Goal: Communication & Community: Answer question/provide support

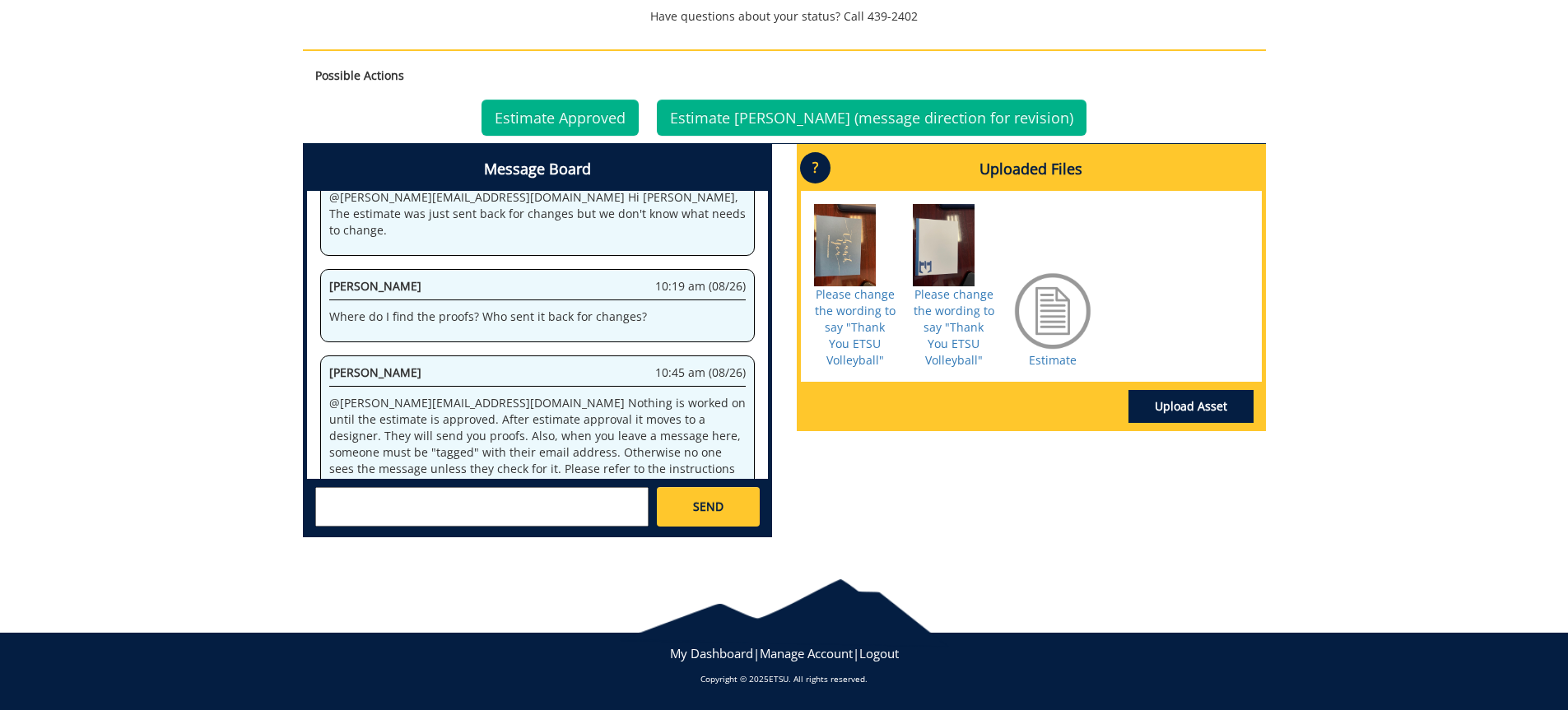
scroll to position [4271, 0]
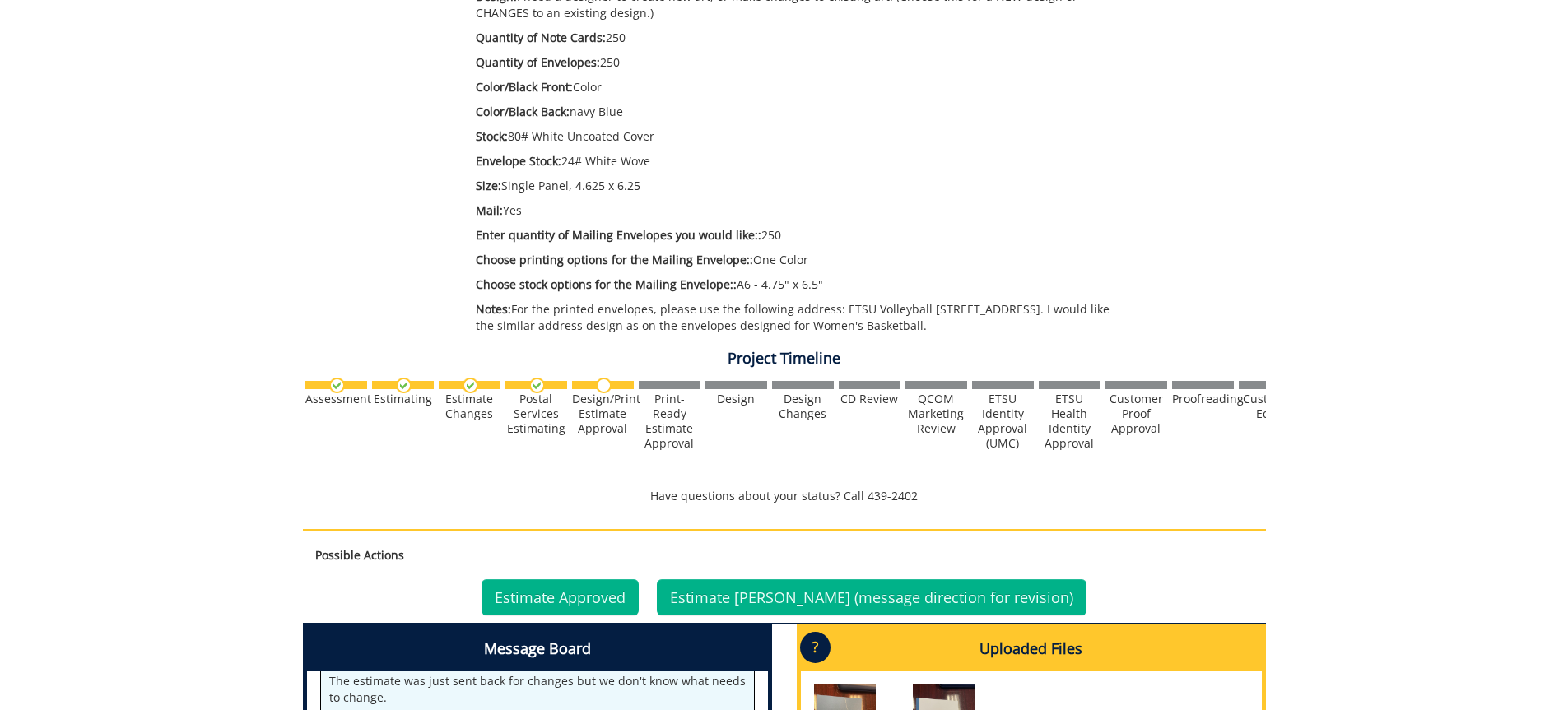
scroll to position [658, 0]
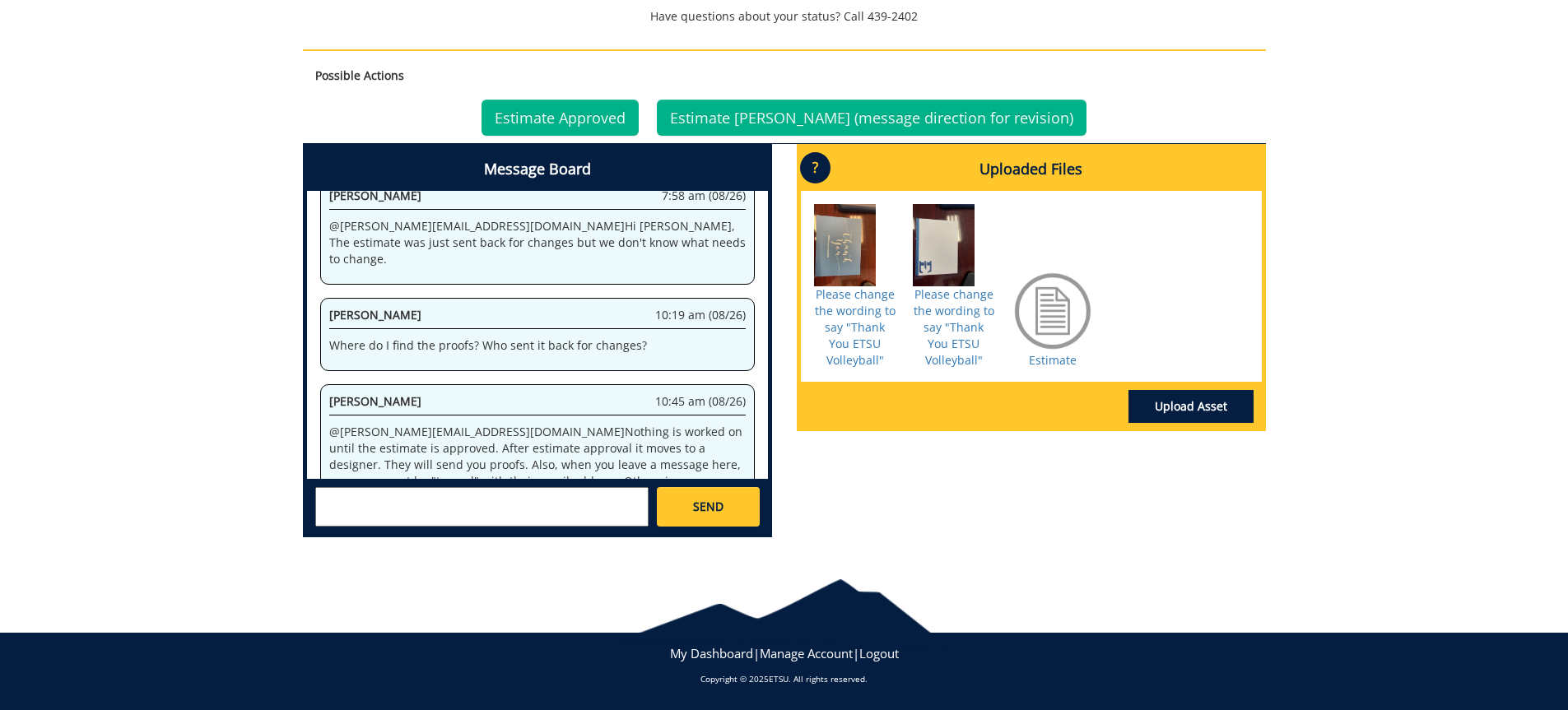
scroll to position [511, 0]
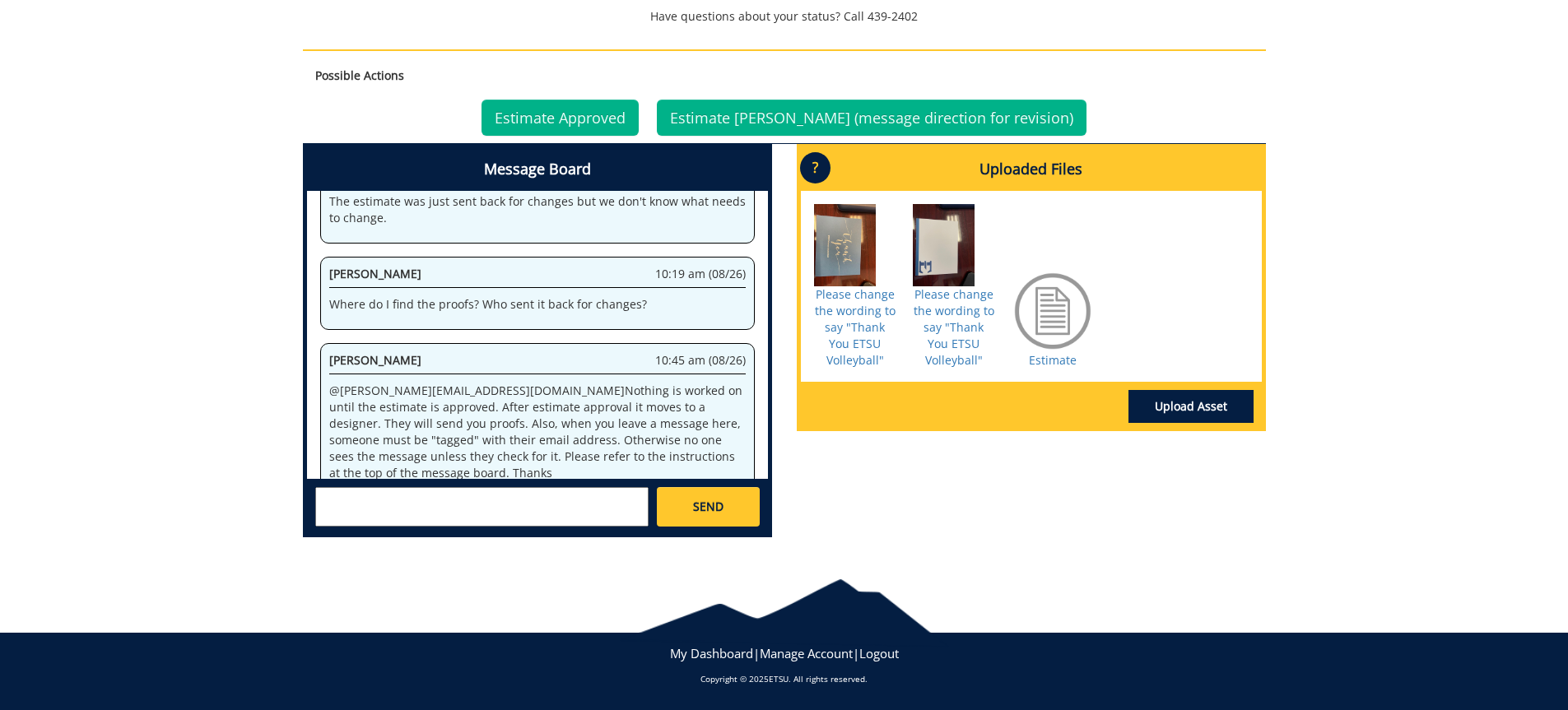
click at [519, 498] on textarea at bounding box center [482, 506] width 334 height 39
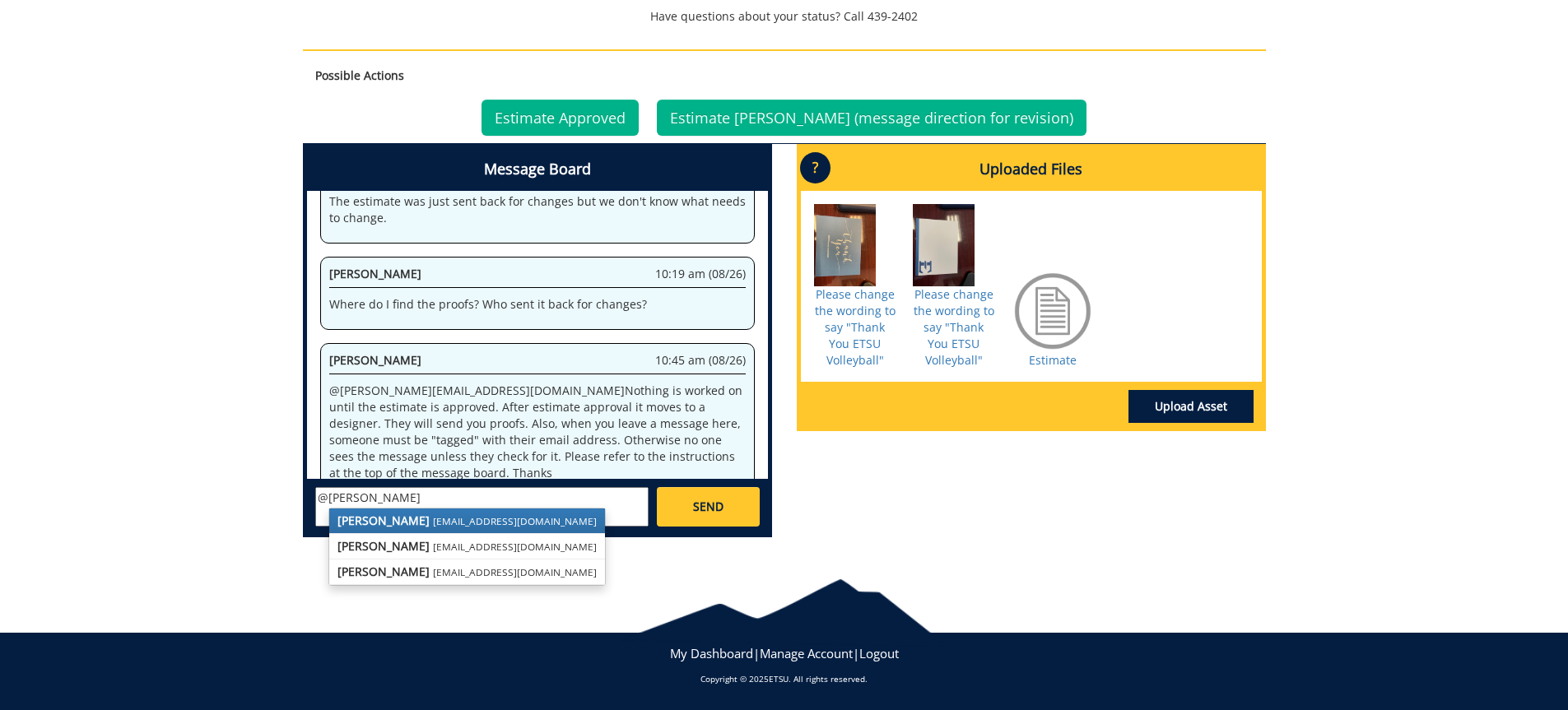
click at [389, 524] on strong "[PERSON_NAME]" at bounding box center [383, 520] width 92 height 16
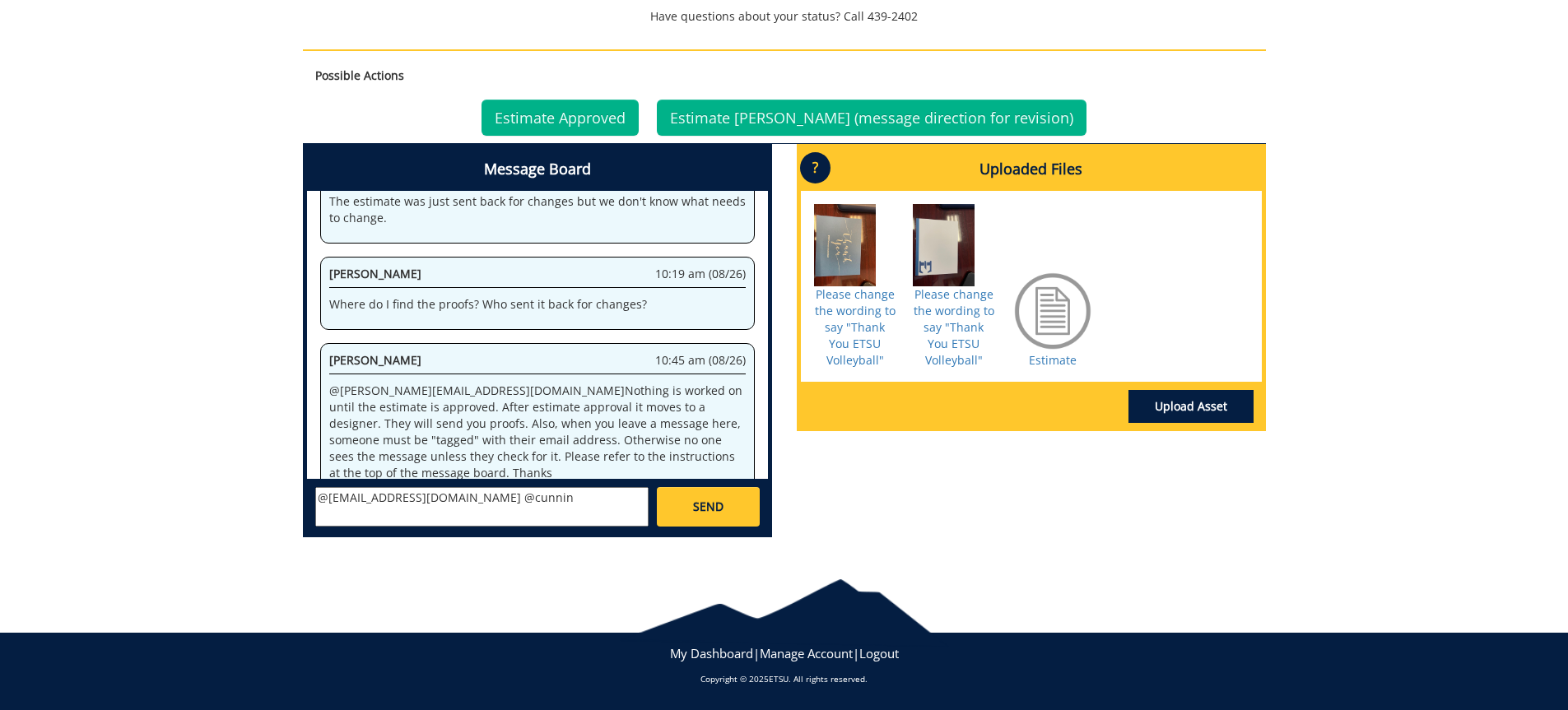
click at [489, 500] on textarea "@[EMAIL_ADDRESS][DOMAIN_NAME] @cunnin" at bounding box center [482, 506] width 334 height 39
click at [485, 498] on textarea "@[EMAIL_ADDRESS][DOMAIN_NAME] @cunnin" at bounding box center [482, 506] width 334 height 39
click at [526, 495] on textarea "@[EMAIL_ADDRESS][DOMAIN_NAME] @[PERSON_NAME]" at bounding box center [482, 506] width 334 height 39
type textarea "@[EMAIL_ADDRESS][DOMAIN_NAME] @[EMAIL_ADDRESS][DOMAIN_NAME] [PERSON_NAME]..plea…"
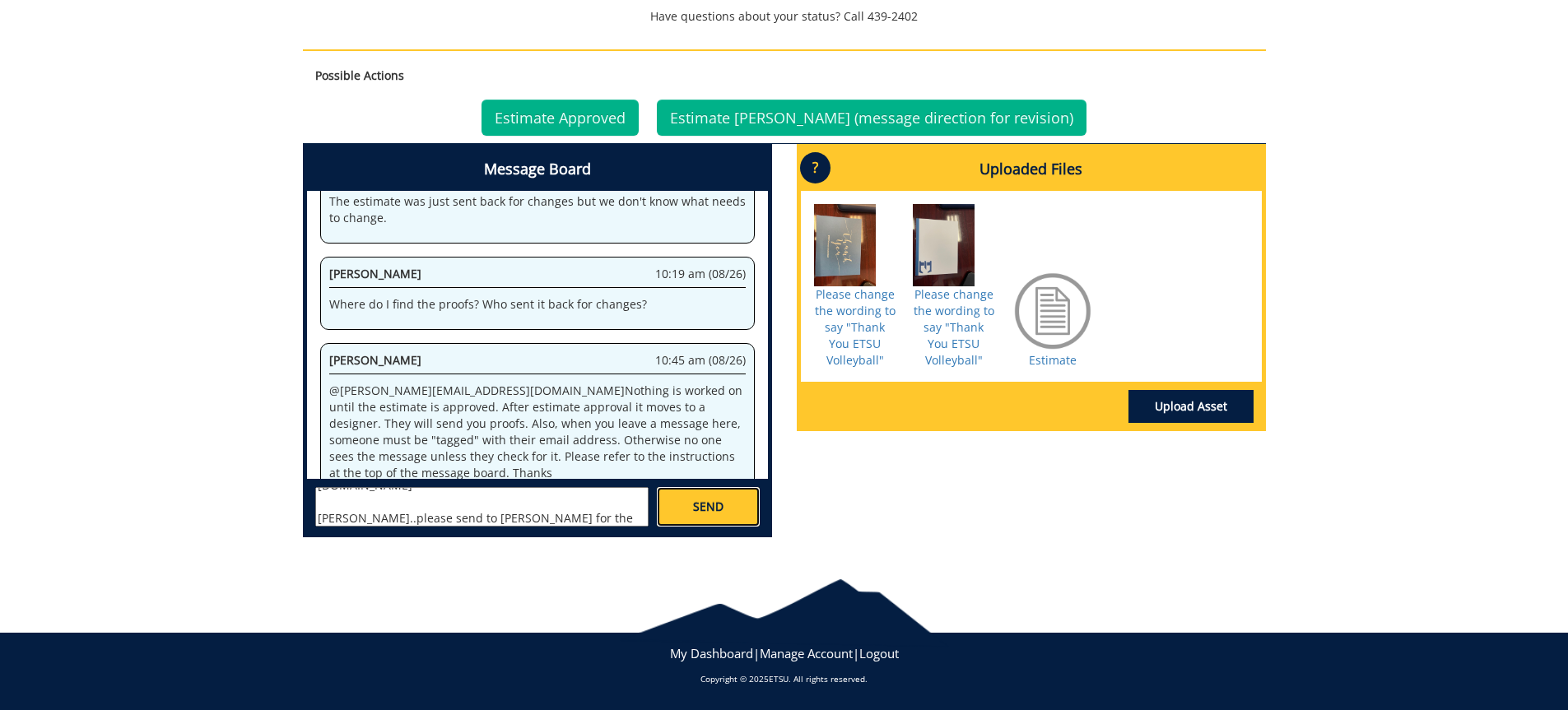
click at [717, 498] on span "SEND" at bounding box center [708, 506] width 31 height 17
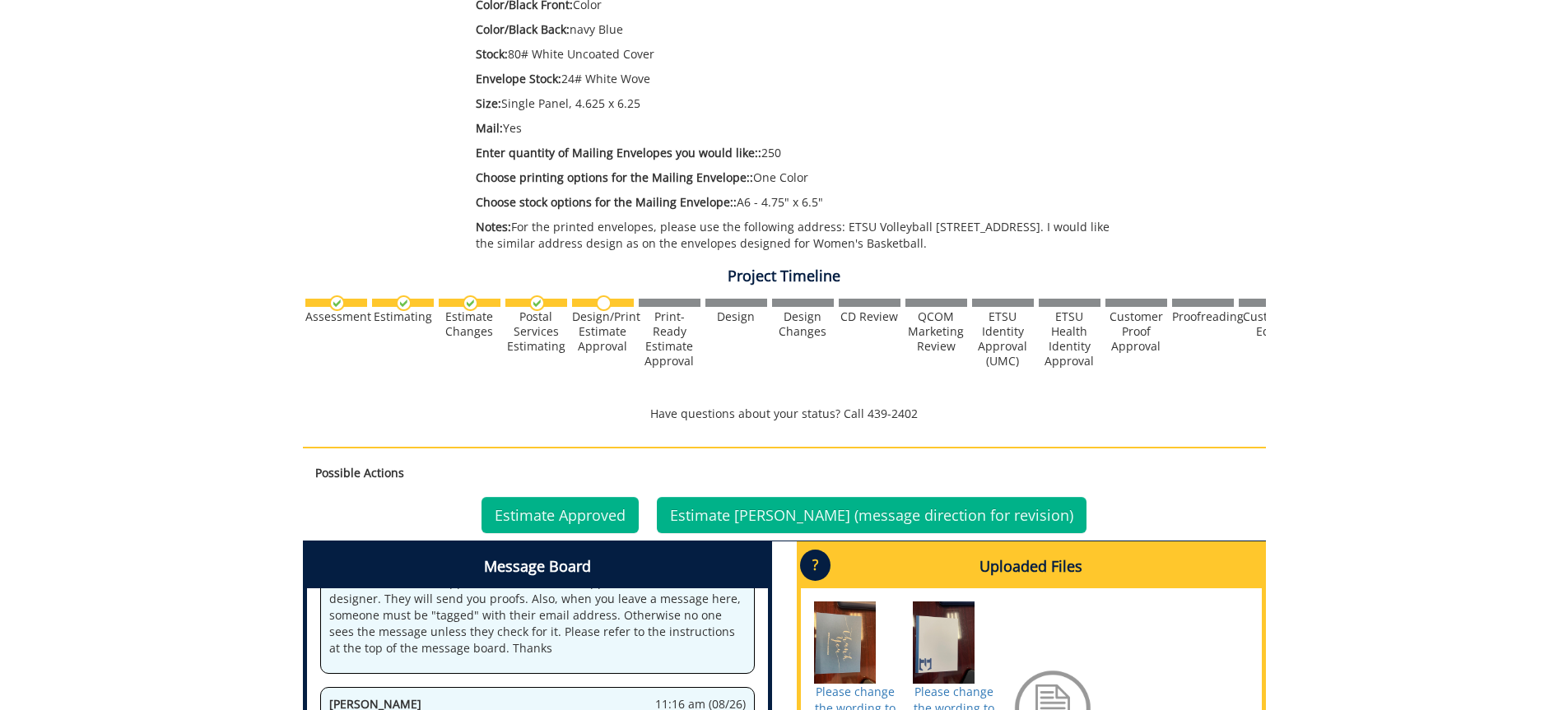
scroll to position [823, 0]
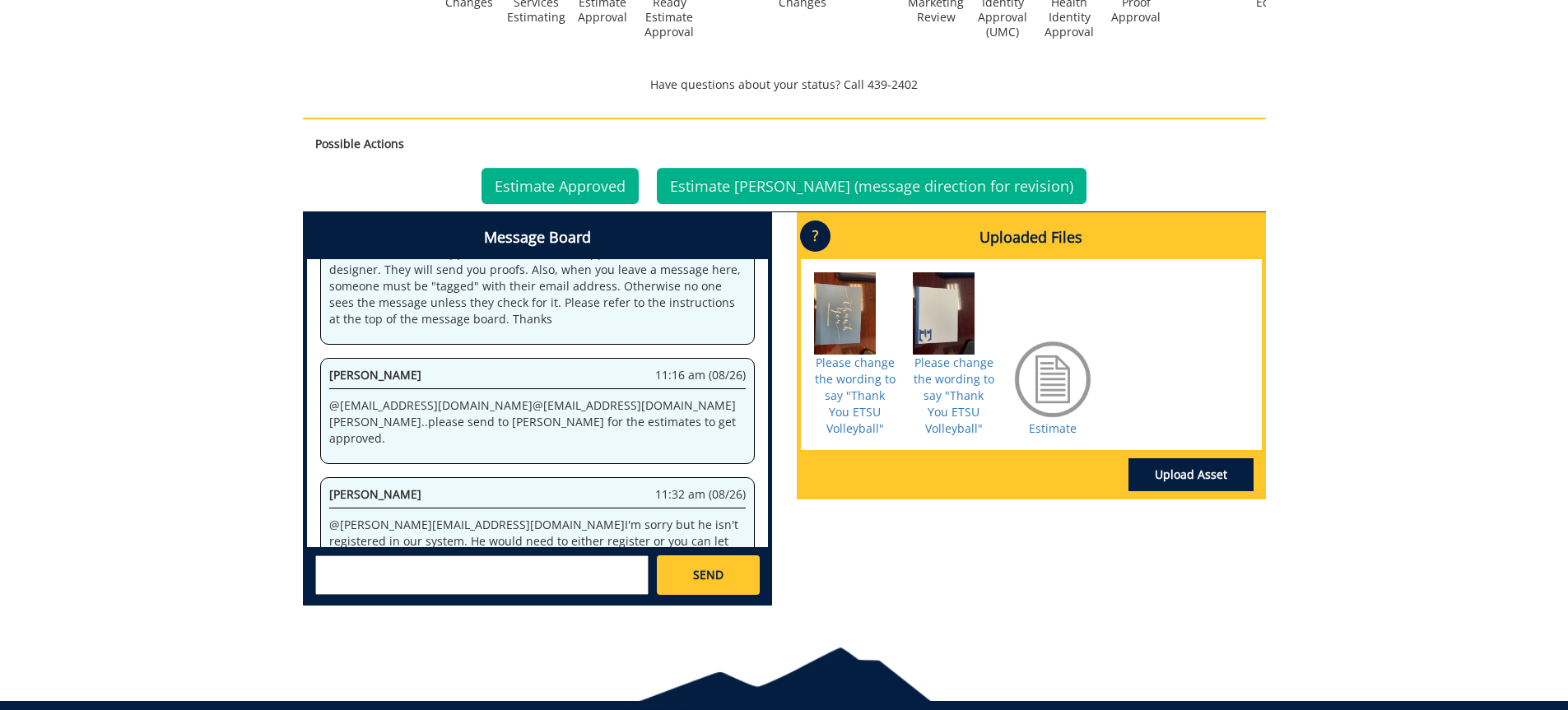
click at [360, 576] on textarea at bounding box center [482, 574] width 334 height 39
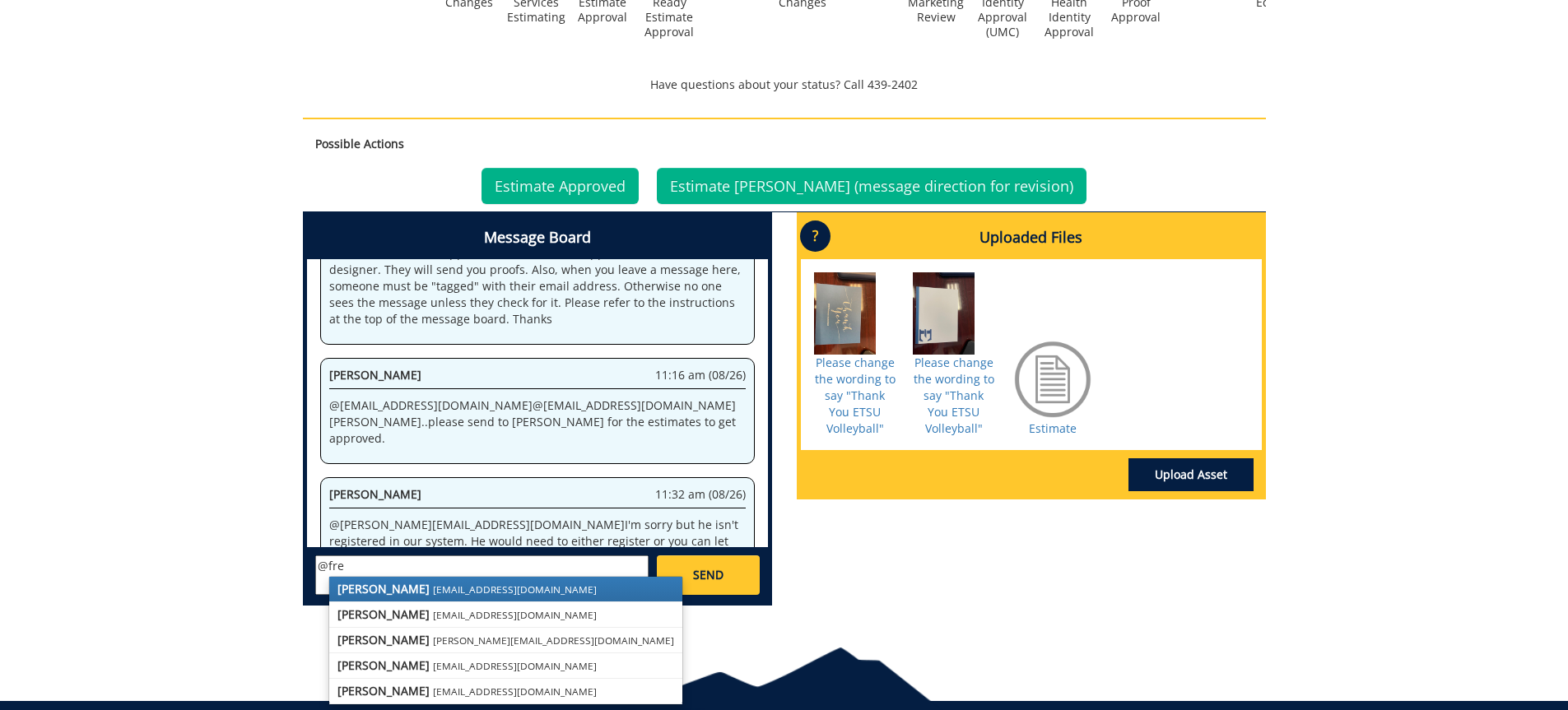
click at [400, 592] on strong "[PERSON_NAME]" at bounding box center [383, 588] width 92 height 16
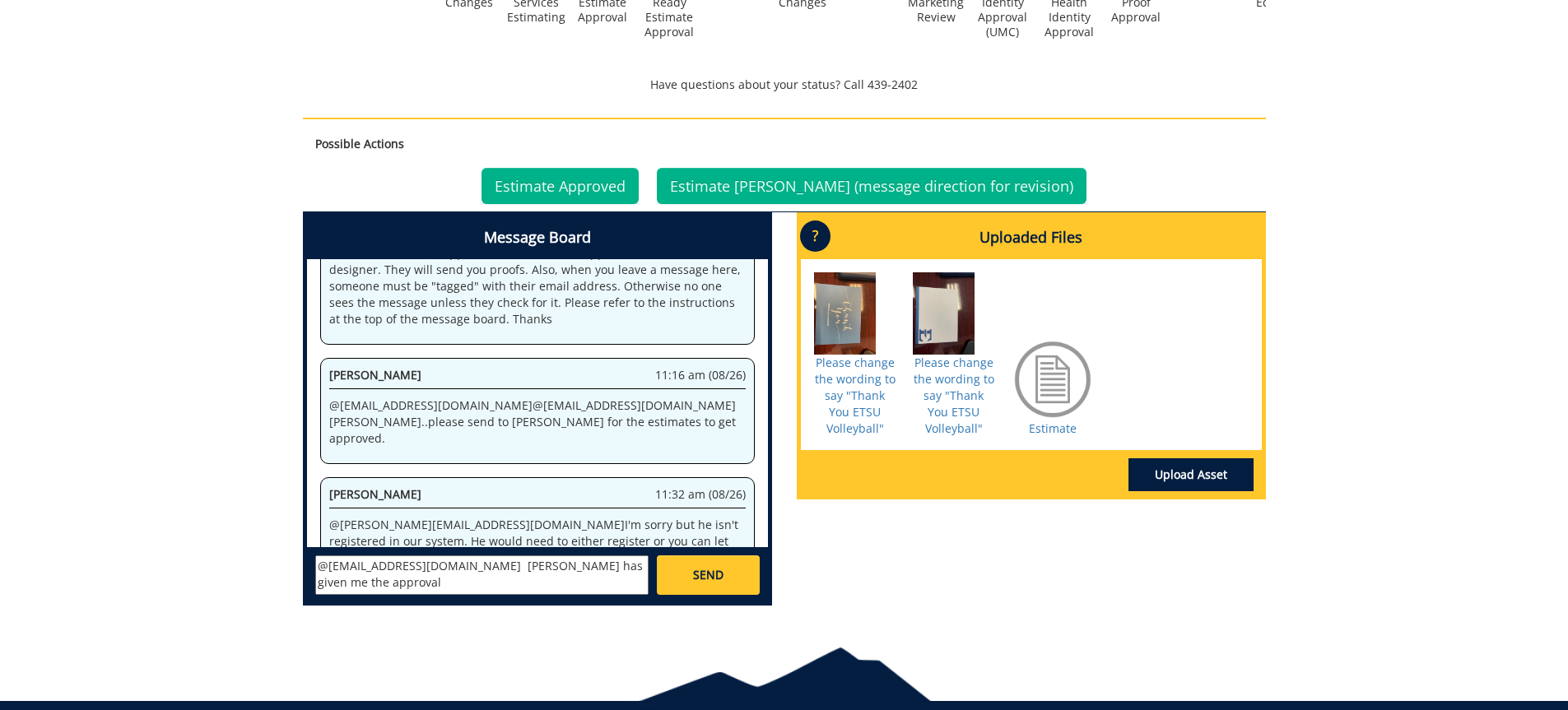
type textarea "@conleyga@etsu.edu Steve has given me the approval"
click at [689, 578] on link "SEND" at bounding box center [708, 574] width 102 height 39
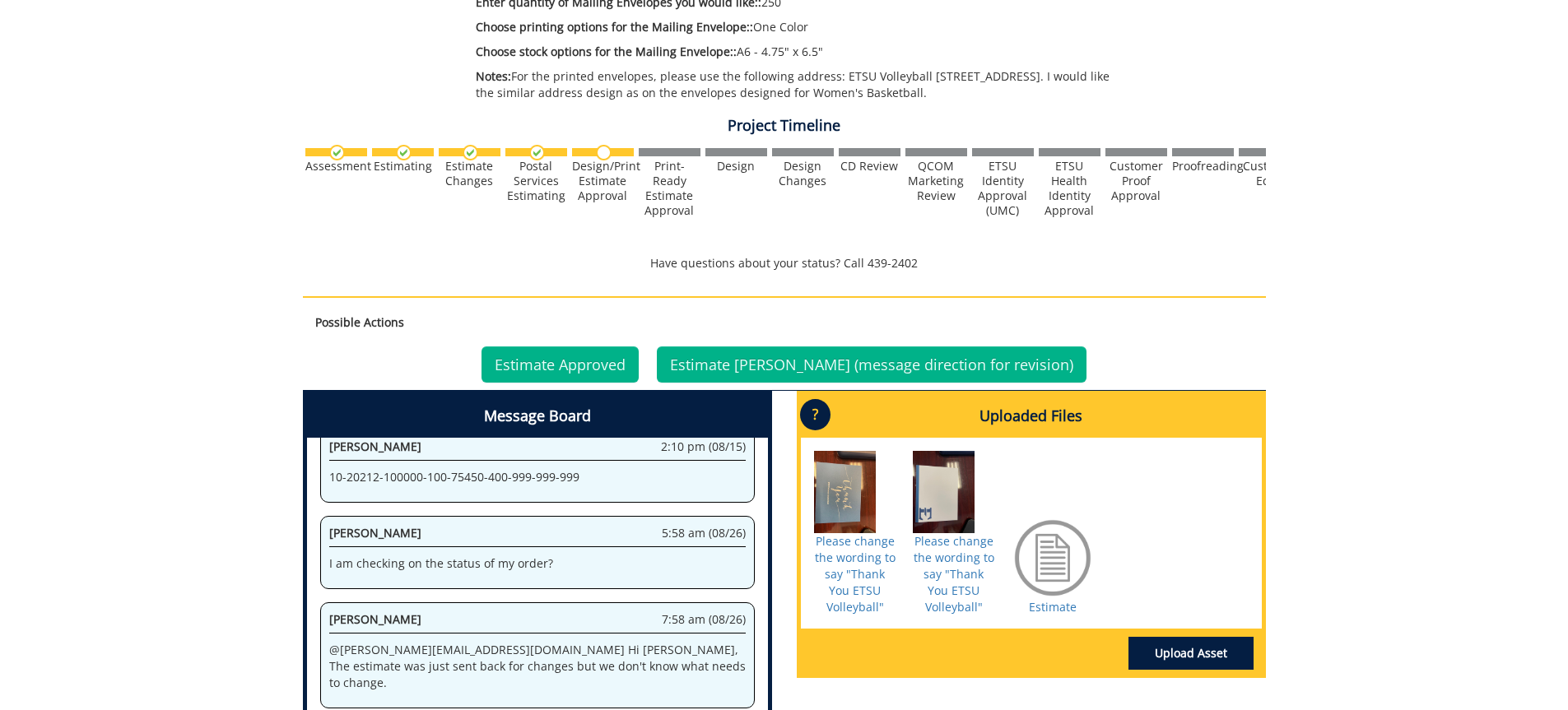
scroll to position [9490, 0]
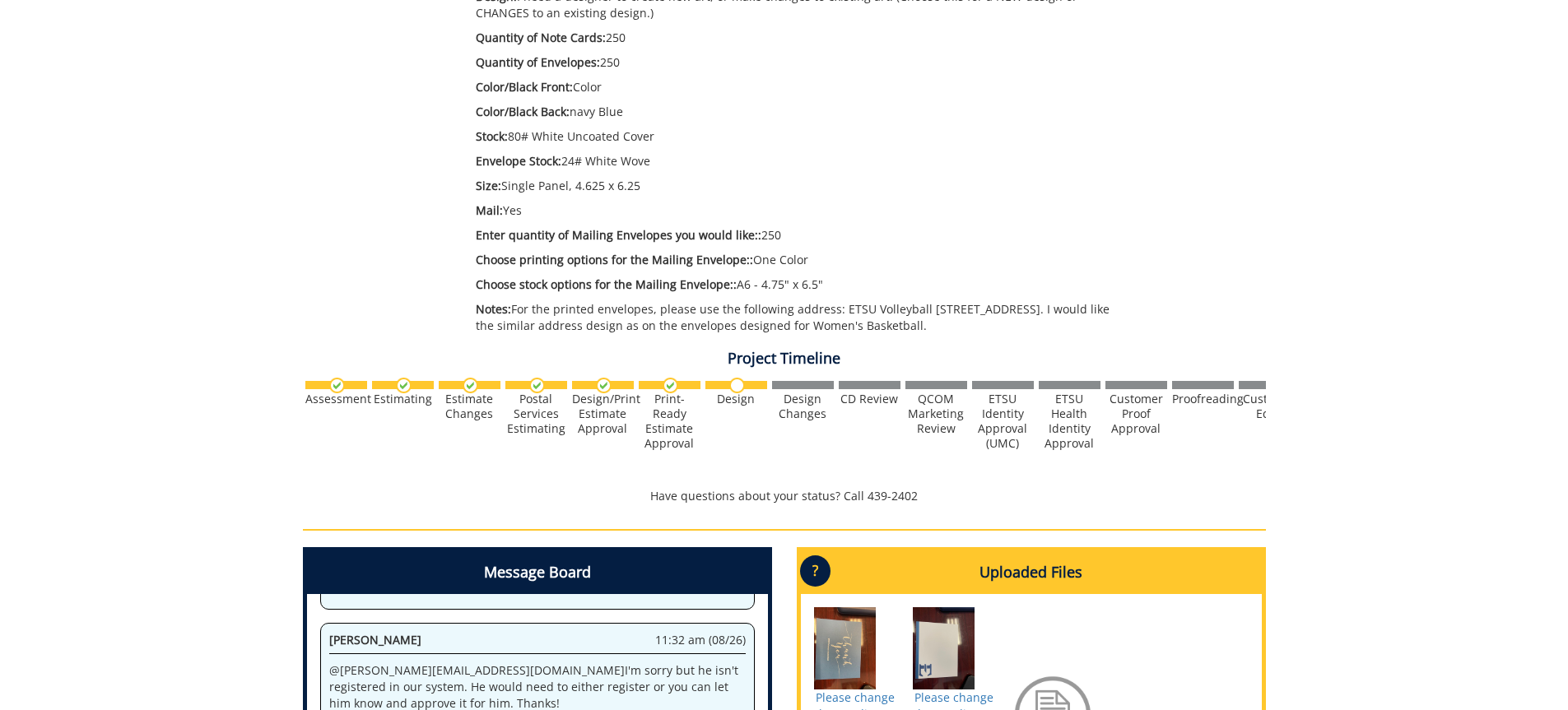
scroll to position [741, 0]
